Goal: Task Accomplishment & Management: Use online tool/utility

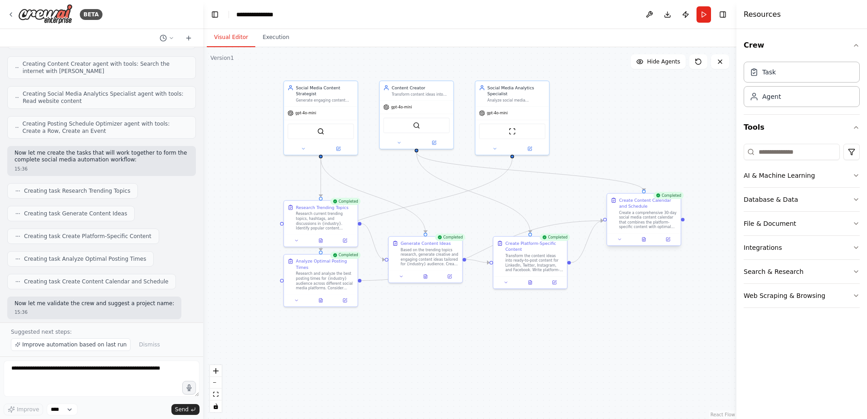
click at [631, 220] on div "Create a comprehensive 30-day social media content calendar that combines the p…" at bounding box center [648, 220] width 58 height 19
click at [793, 228] on button "File & Document" at bounding box center [802, 224] width 116 height 24
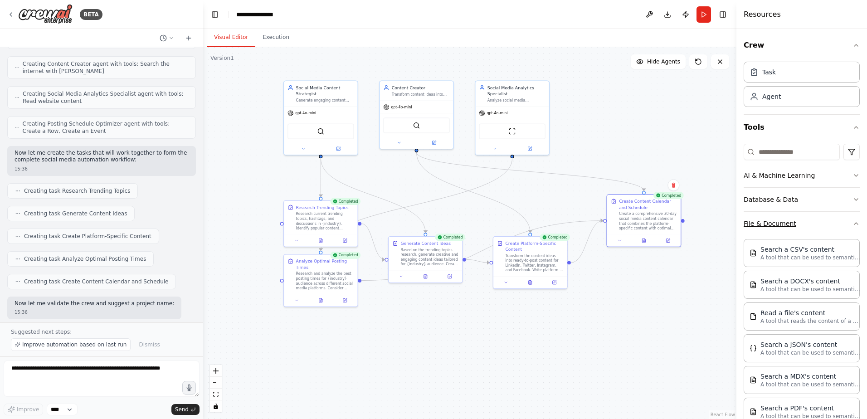
click at [789, 220] on button "File & Document" at bounding box center [802, 224] width 116 height 24
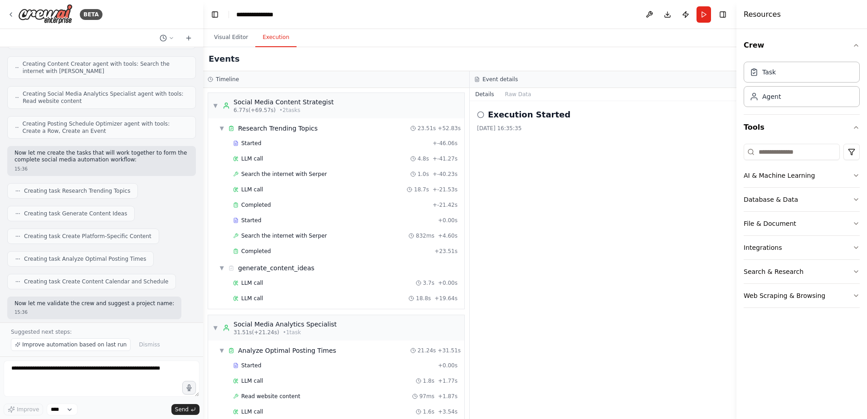
click at [268, 42] on button "Execution" at bounding box center [275, 37] width 41 height 19
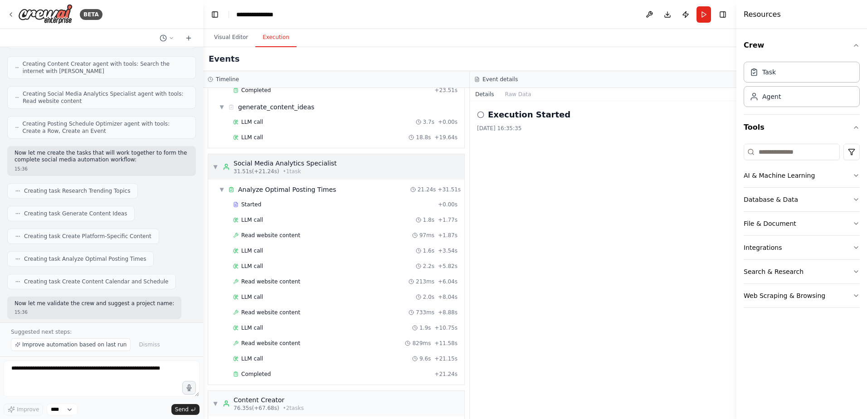
scroll to position [359, 0]
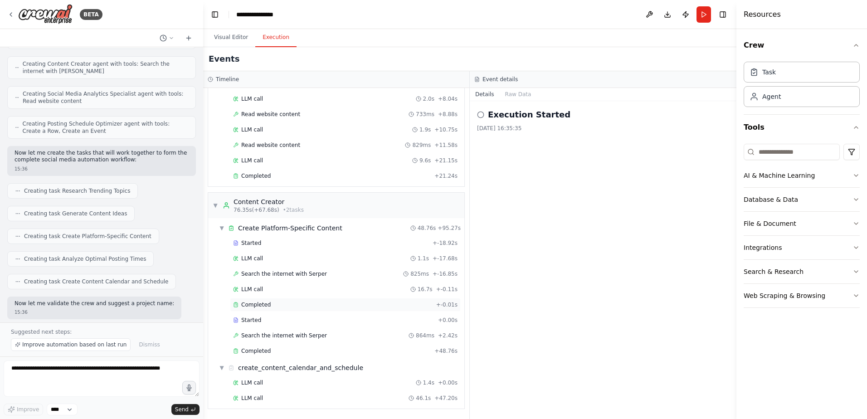
click at [274, 304] on div "Completed" at bounding box center [333, 304] width 200 height 7
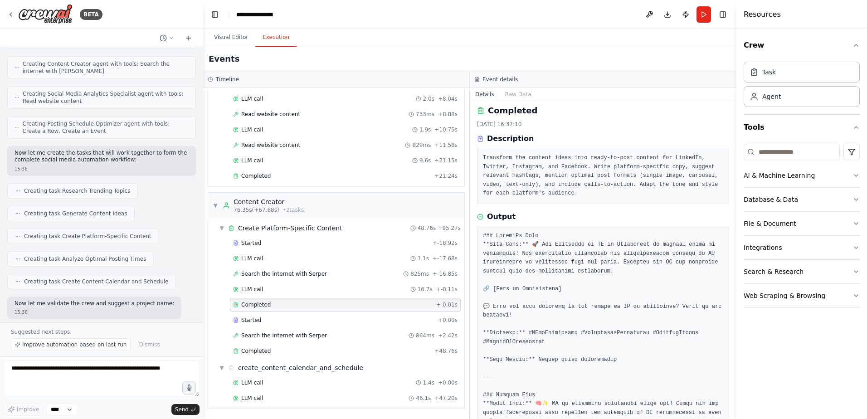
scroll to position [0, 0]
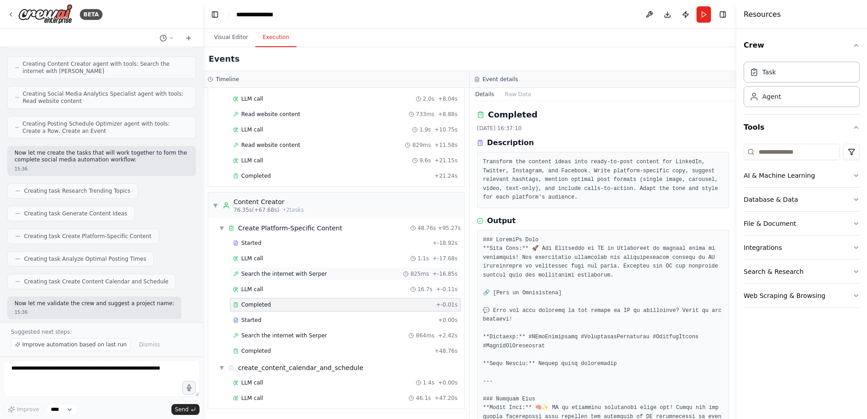
click at [273, 276] on span "Search the internet with Serper" at bounding box center [284, 273] width 86 height 7
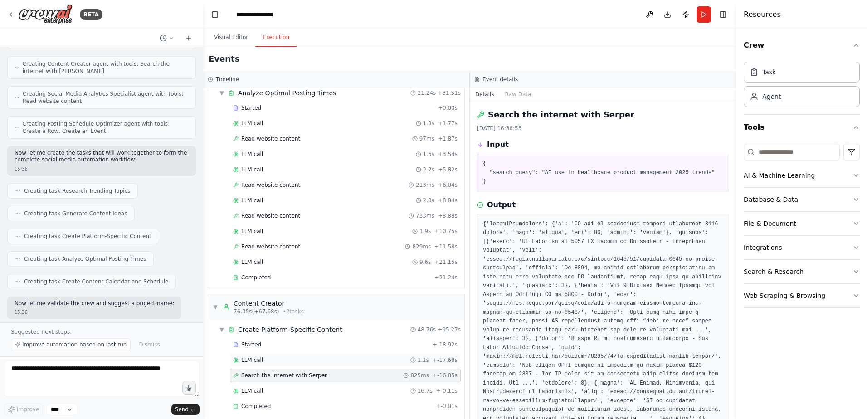
scroll to position [223, 0]
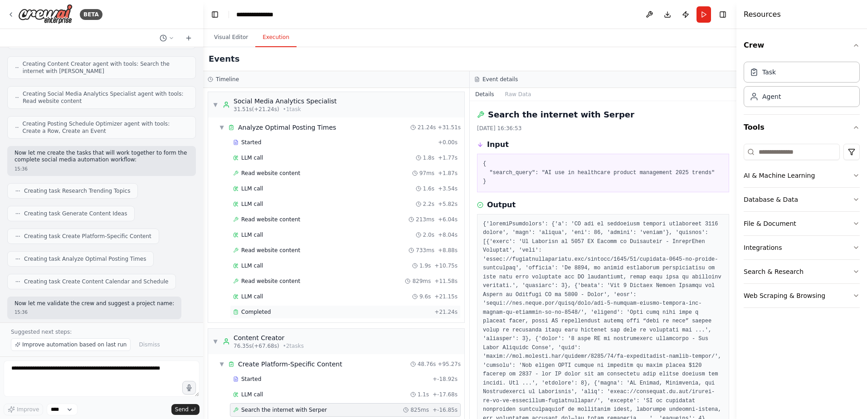
click at [277, 309] on div "Completed" at bounding box center [332, 312] width 198 height 7
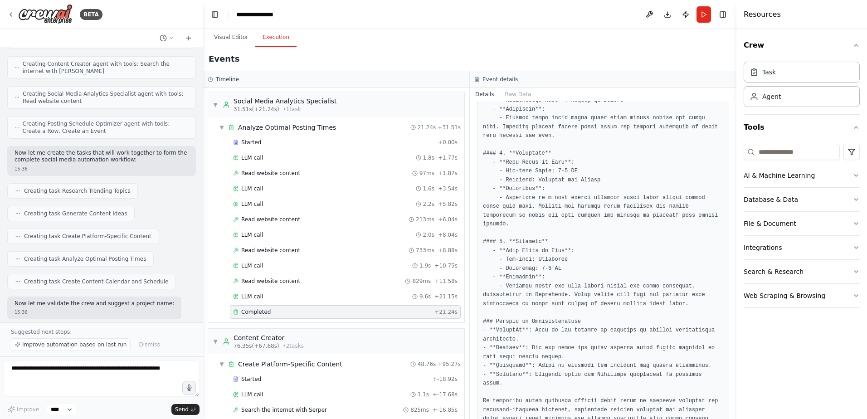
scroll to position [288, 0]
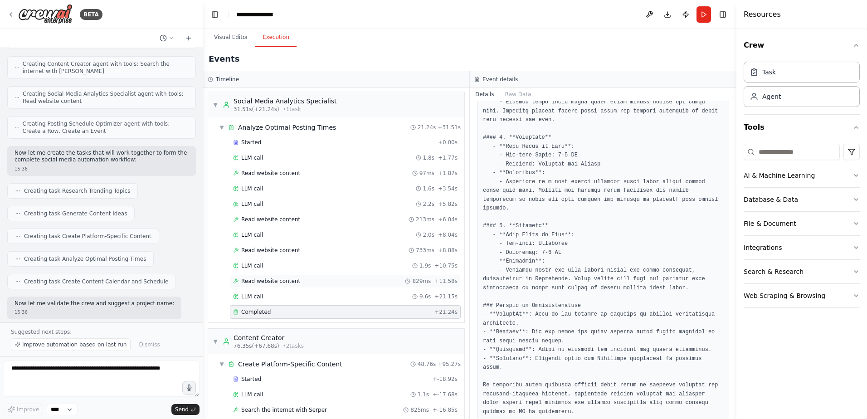
click at [308, 284] on div "Read website content 829ms + 11.58s" at bounding box center [345, 281] width 225 height 7
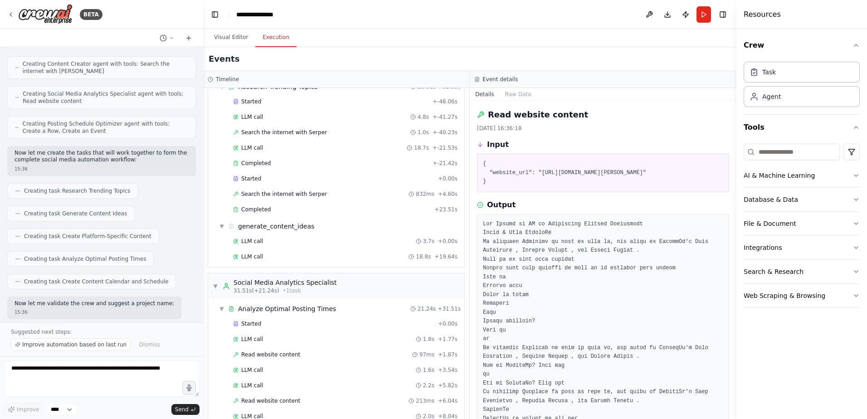
scroll to position [0, 0]
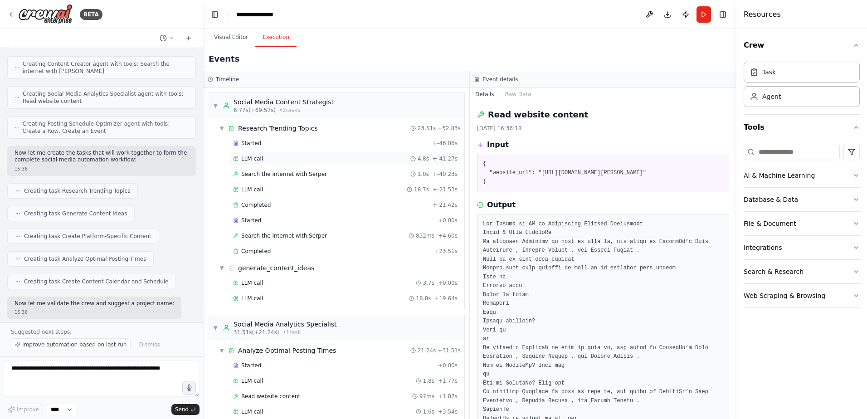
click at [302, 163] on div "LLM call 4.8s + -41.27s" at bounding box center [345, 159] width 231 height 14
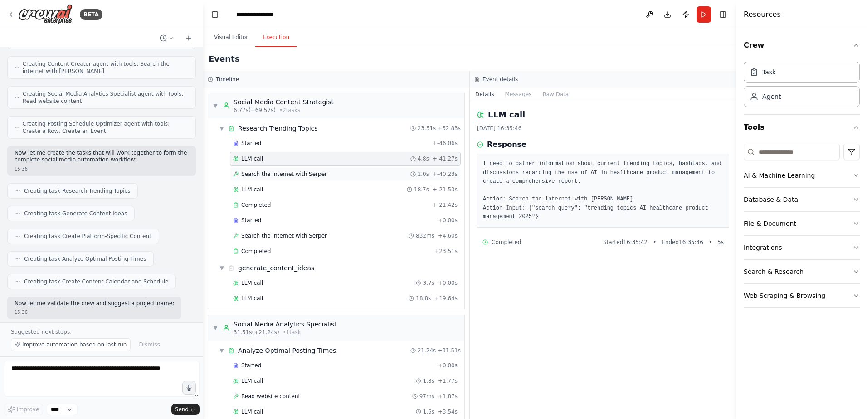
click at [309, 174] on span "Search the internet with Serper" at bounding box center [284, 174] width 86 height 7
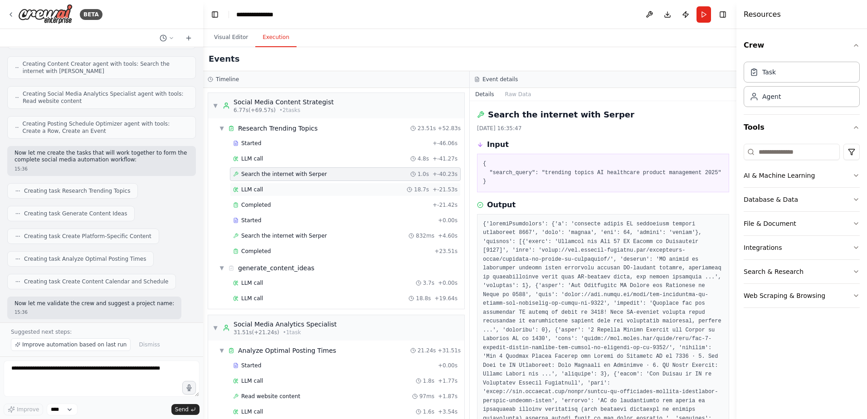
click at [304, 189] on div "LLM call 18.7s + -21.53s" at bounding box center [345, 189] width 225 height 7
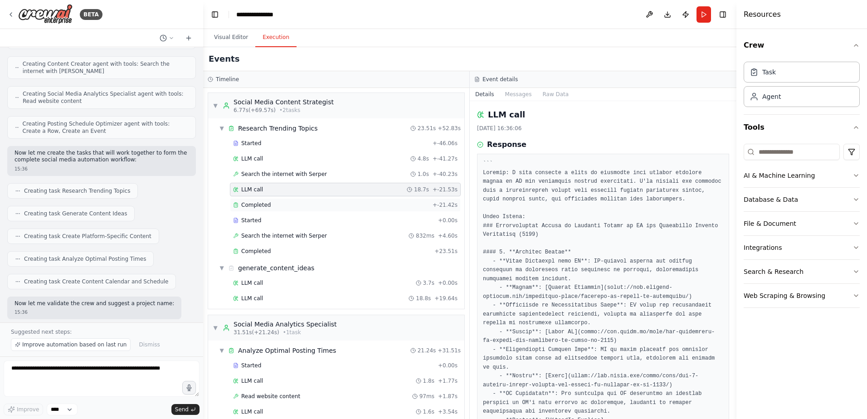
click at [299, 204] on div "Completed" at bounding box center [331, 204] width 196 height 7
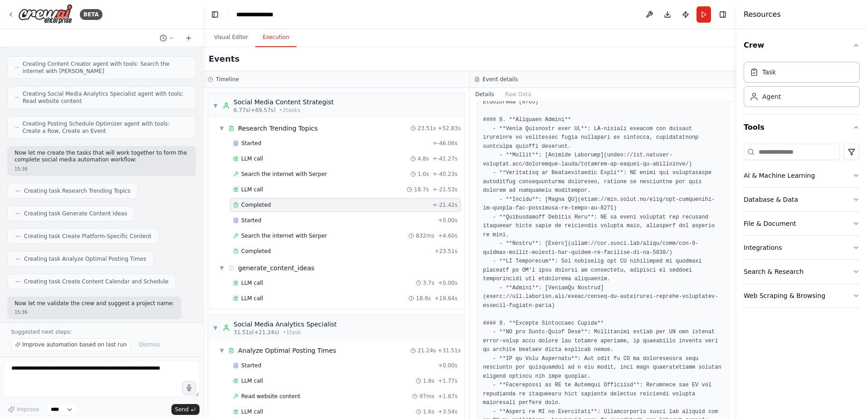
scroll to position [181, 0]
